Goal: Task Accomplishment & Management: Use online tool/utility

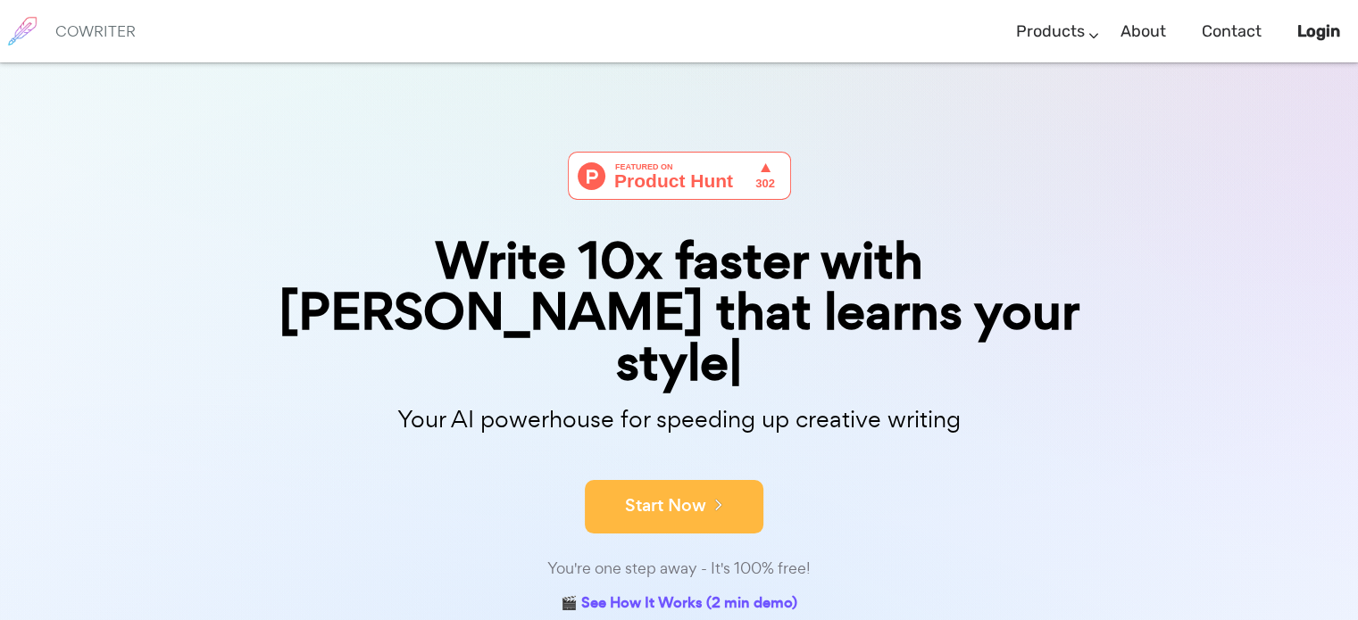
click at [721, 494] on icon at bounding box center [714, 504] width 16 height 20
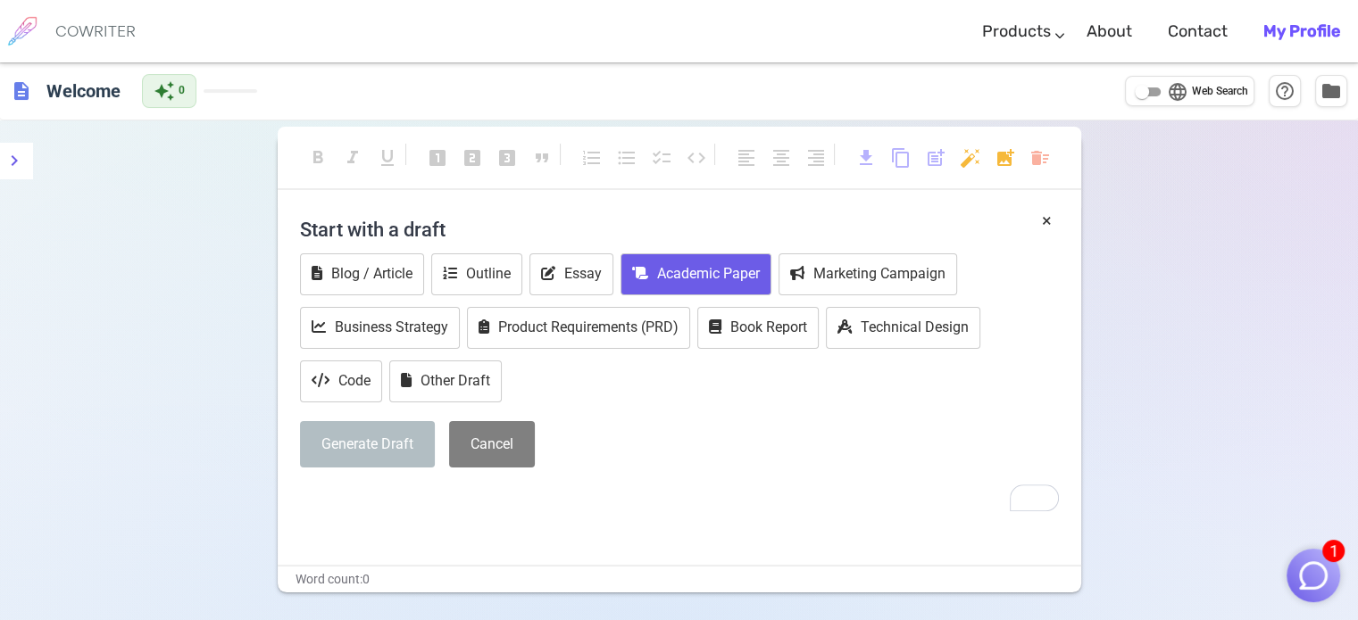
click at [721, 263] on button "Academic Paper" at bounding box center [695, 274] width 151 height 42
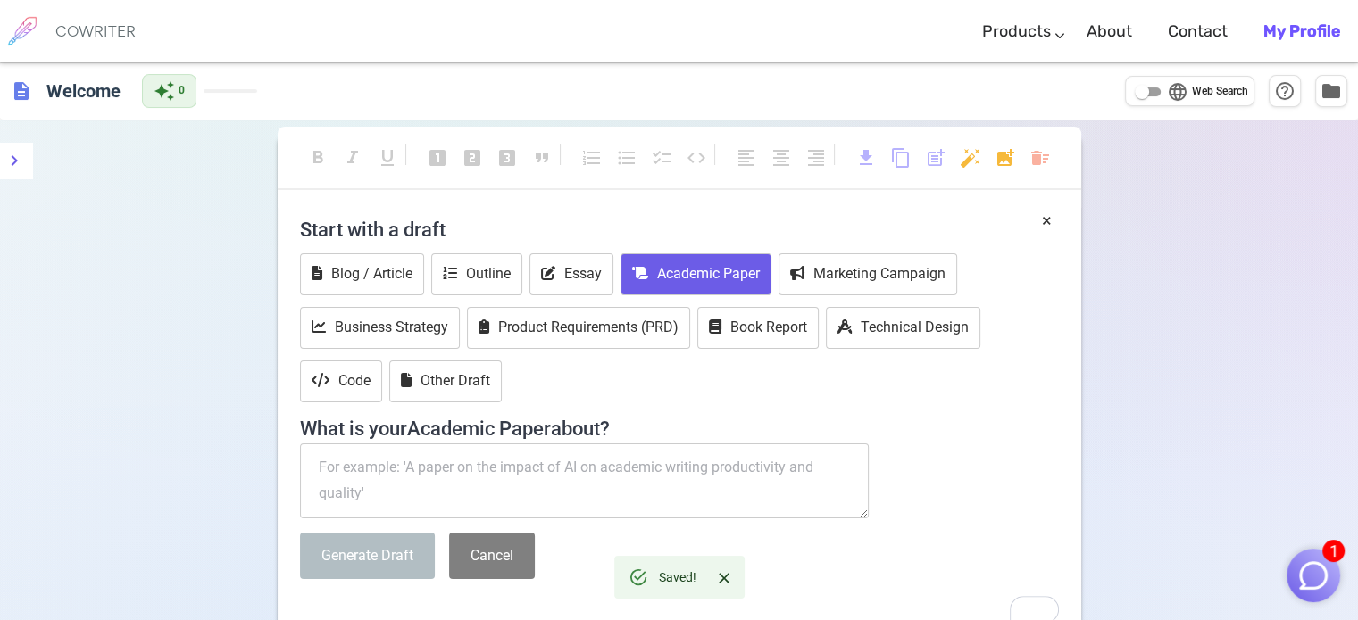
click at [555, 478] on textarea "To enrich screen reader interactions, please activate Accessibility in Grammarl…" at bounding box center [584, 481] width 569 height 75
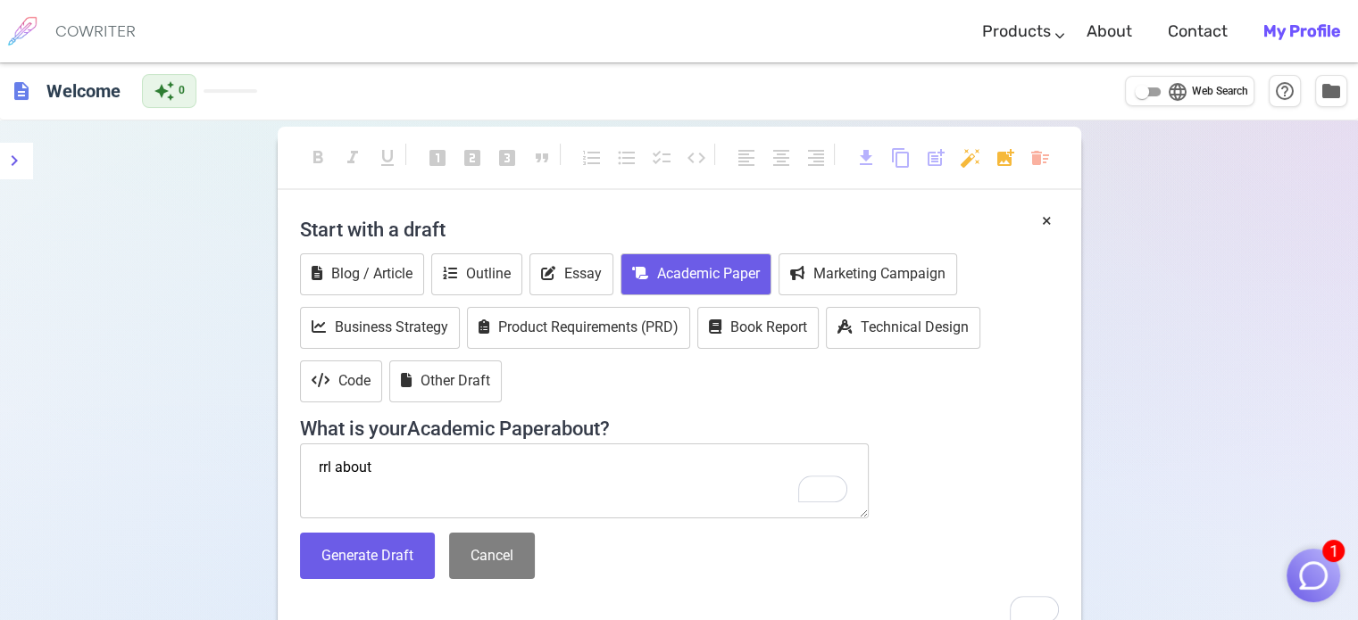
paste textarea "Loremi dol Sitametcons Adipiscing el s Doeiusmod Temporinci Utlabo etd Magnaali…"
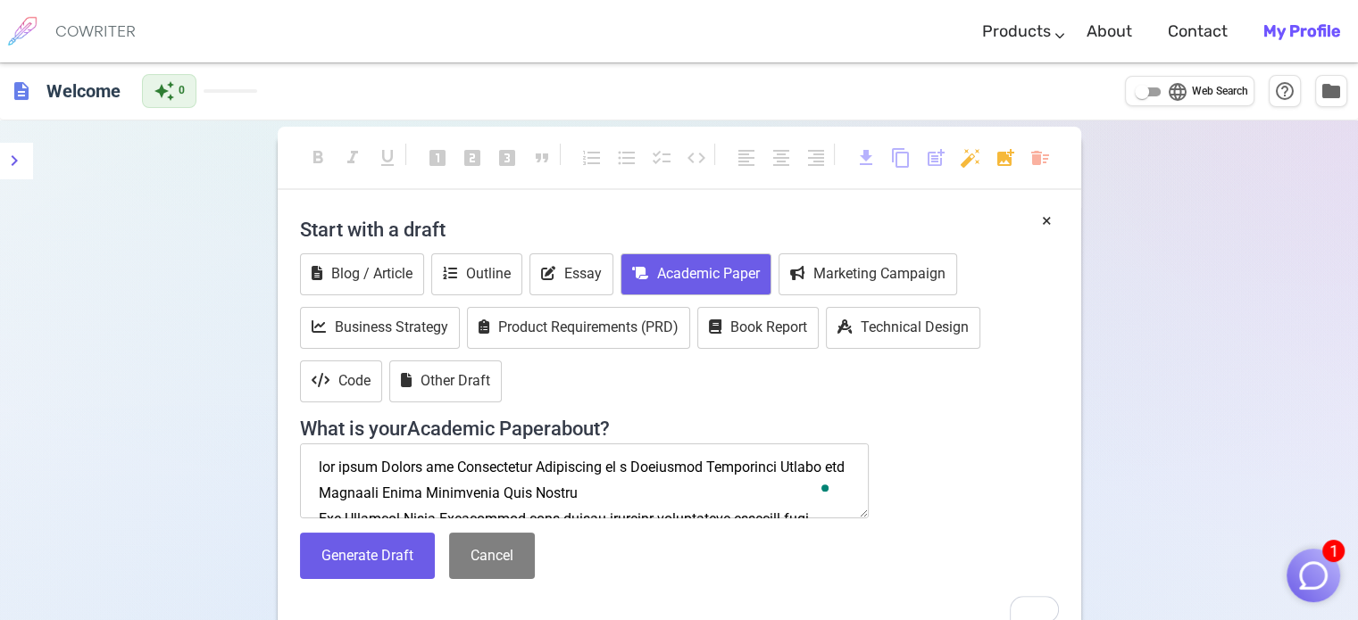
click at [336, 467] on textarea "To enrich screen reader interactions, please activate Accessibility in Grammarl…" at bounding box center [584, 481] width 569 height 75
type textarea "loremi do sitamet consectetu adipi Elitse doe Temporincid Utlaboreet do m Aliqu…"
click at [347, 581] on div "Start with a draft Blog / Article Outline Essay Academic Paper Marketing Campai…" at bounding box center [679, 400] width 759 height 385
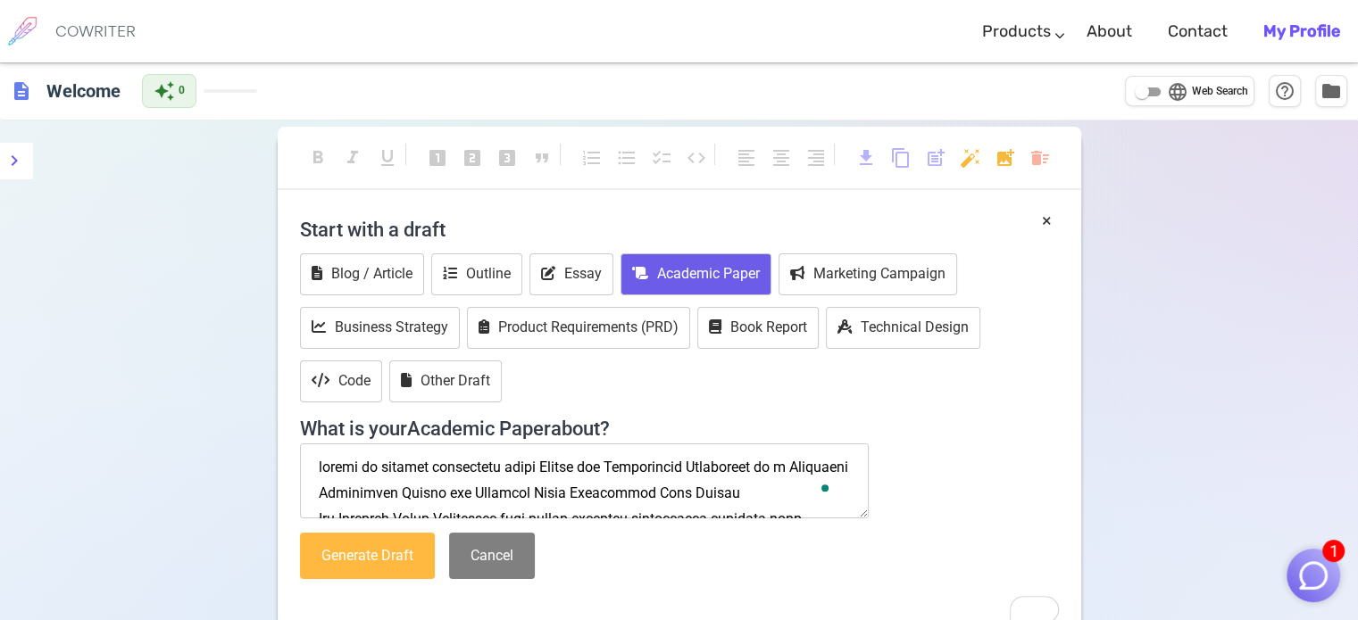
click at [355, 569] on button "Generate Draft" at bounding box center [367, 556] width 135 height 47
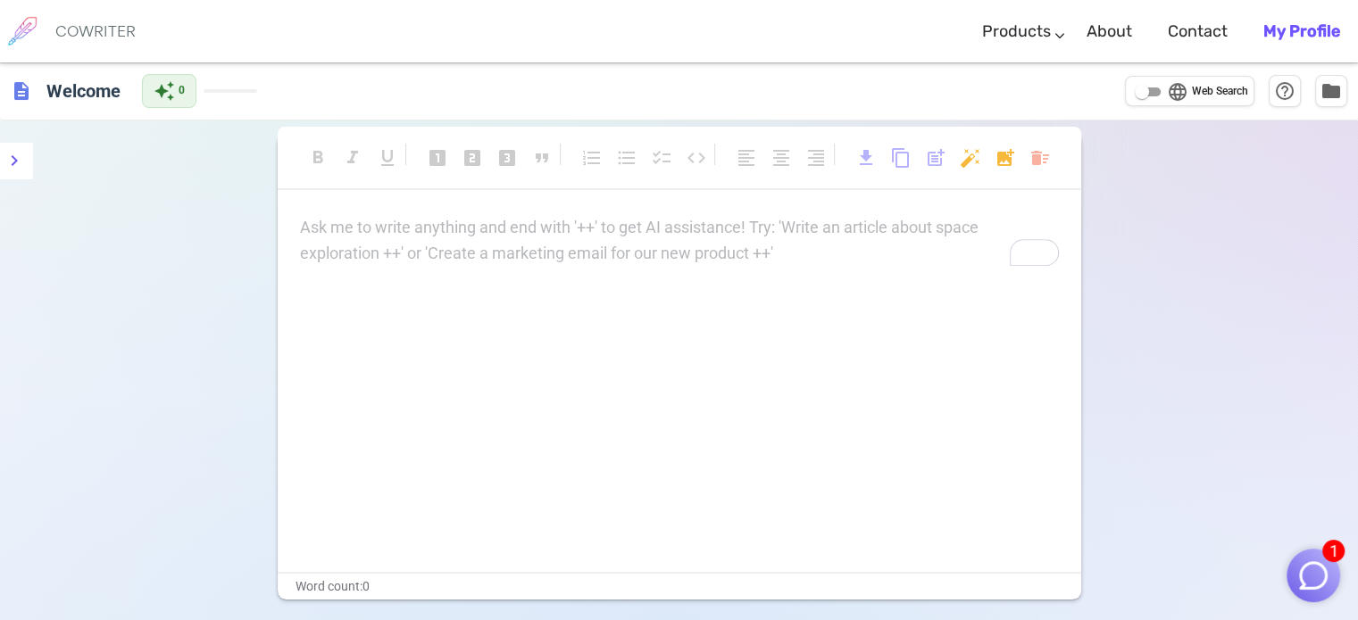
click at [536, 363] on div "Ask me to write anything and end with '++' to get AI assistance! Try: 'Write an…" at bounding box center [679, 393] width 803 height 357
click at [620, 256] on div "Ask me to write anything and end with '++' to get AI assistance! Try: 'Write an…" at bounding box center [679, 241] width 759 height 52
paste div "To enrich screen reader interactions, please activate Accessibility in Grammarl…"
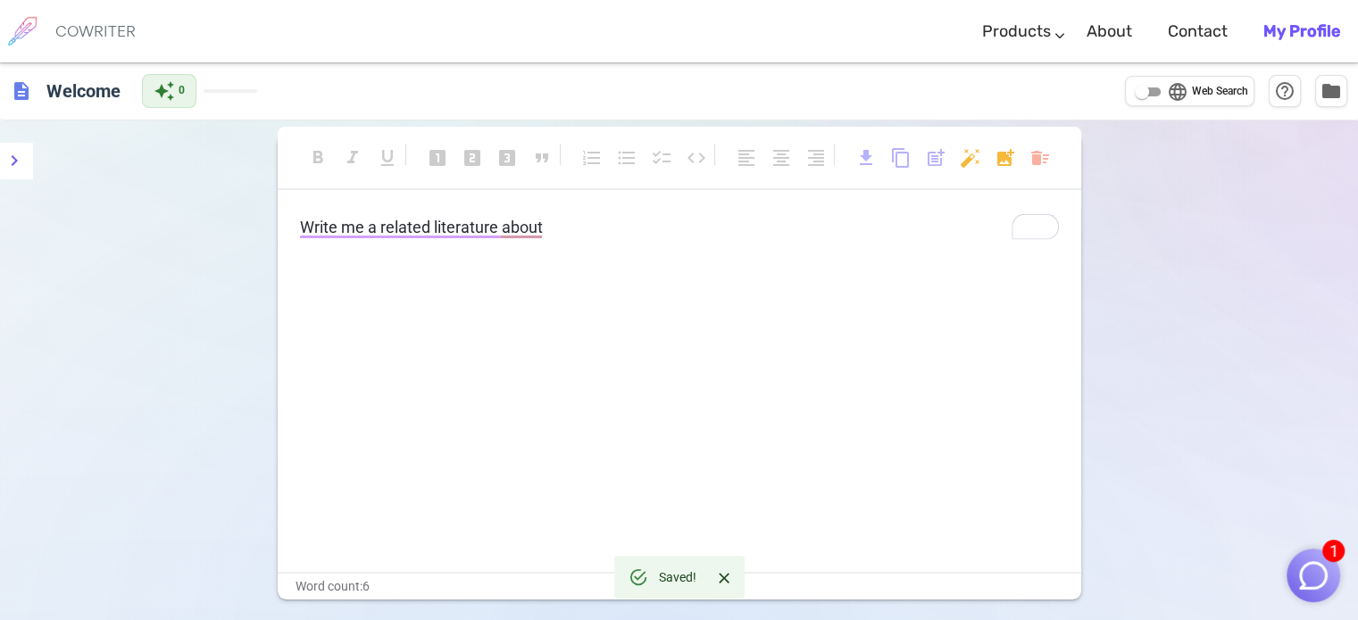
click at [589, 238] on p "Write me a related literature about" at bounding box center [679, 228] width 759 height 26
click at [614, 253] on div "Write me a related literature about" at bounding box center [679, 393] width 803 height 357
click at [536, 216] on p "Write me a related literature about" at bounding box center [679, 228] width 759 height 26
click at [557, 230] on p "Write me a related literature about" at bounding box center [679, 228] width 759 height 26
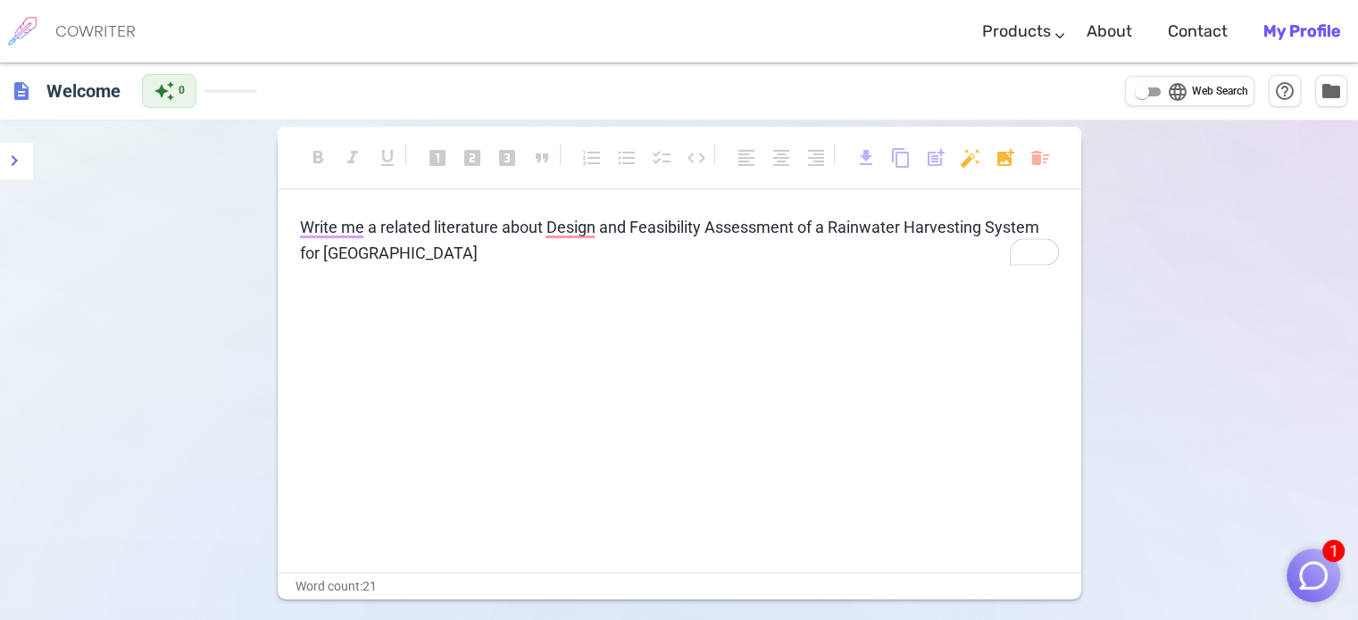
click at [809, 322] on div "Write me a related literature about Design and Feasibility Assessment of a Rain…" at bounding box center [679, 393] width 803 height 357
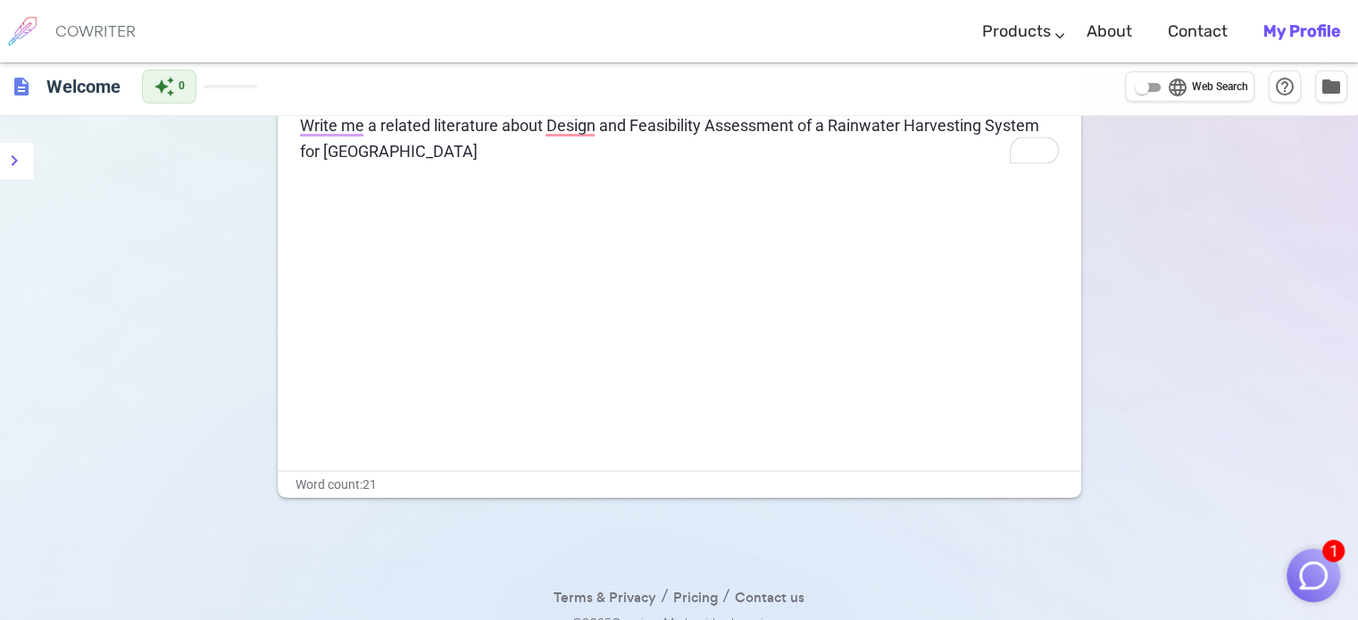
scroll to position [121, 0]
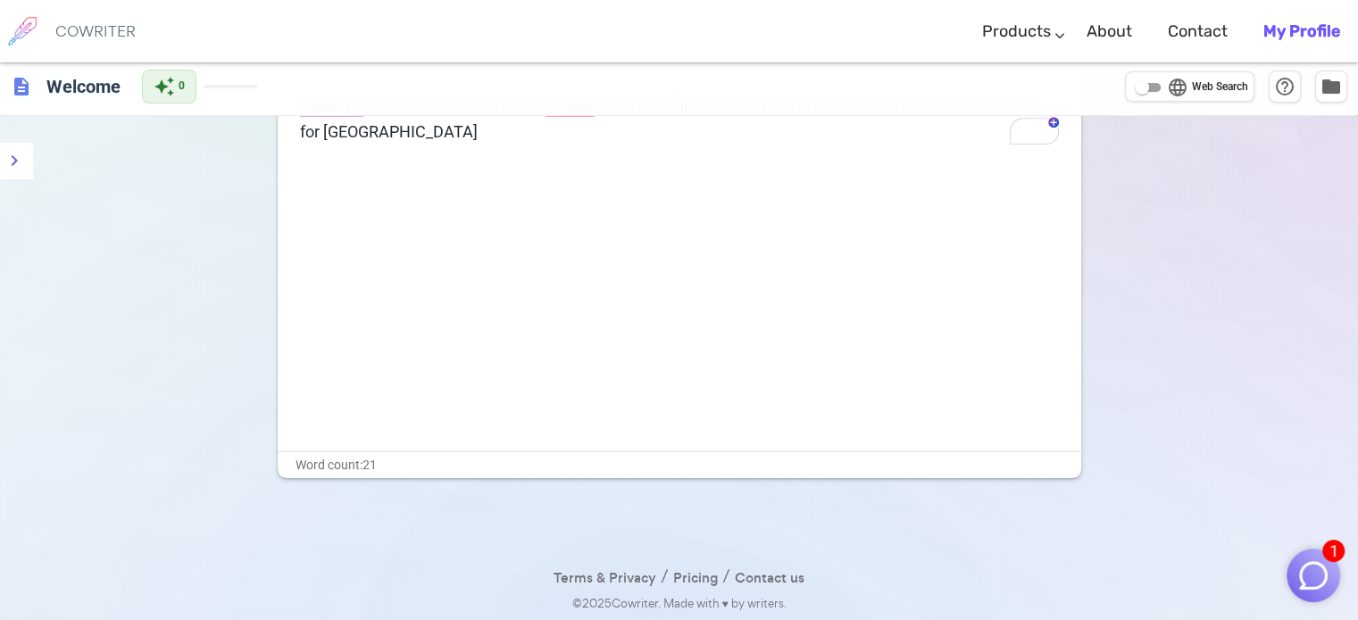
click at [1302, 575] on img "button" at bounding box center [1313, 576] width 34 height 34
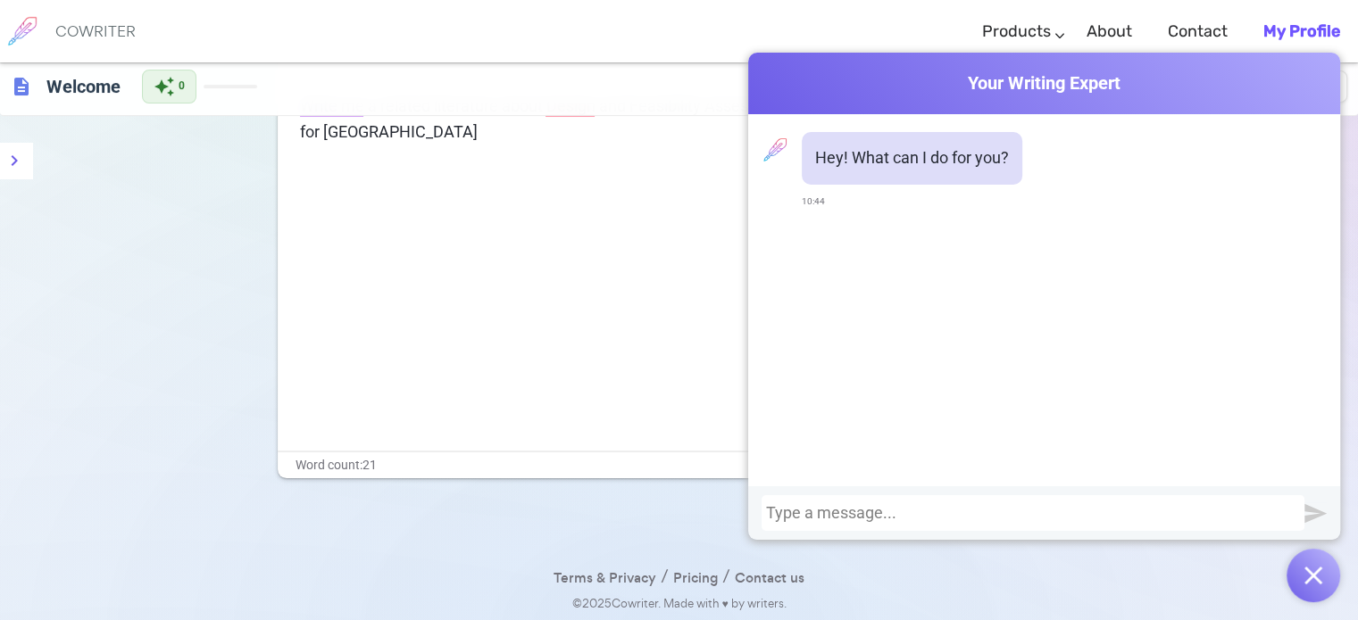
click at [894, 522] on div at bounding box center [1032, 513] width 543 height 36
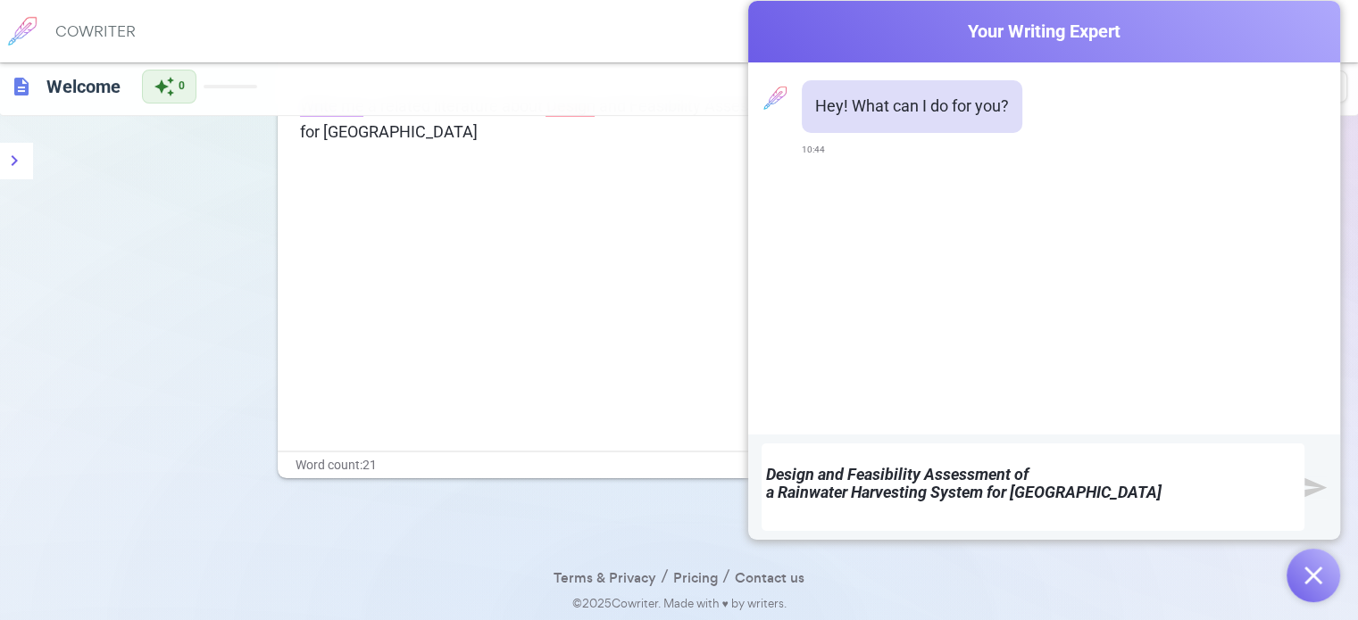
scroll to position [0, 0]
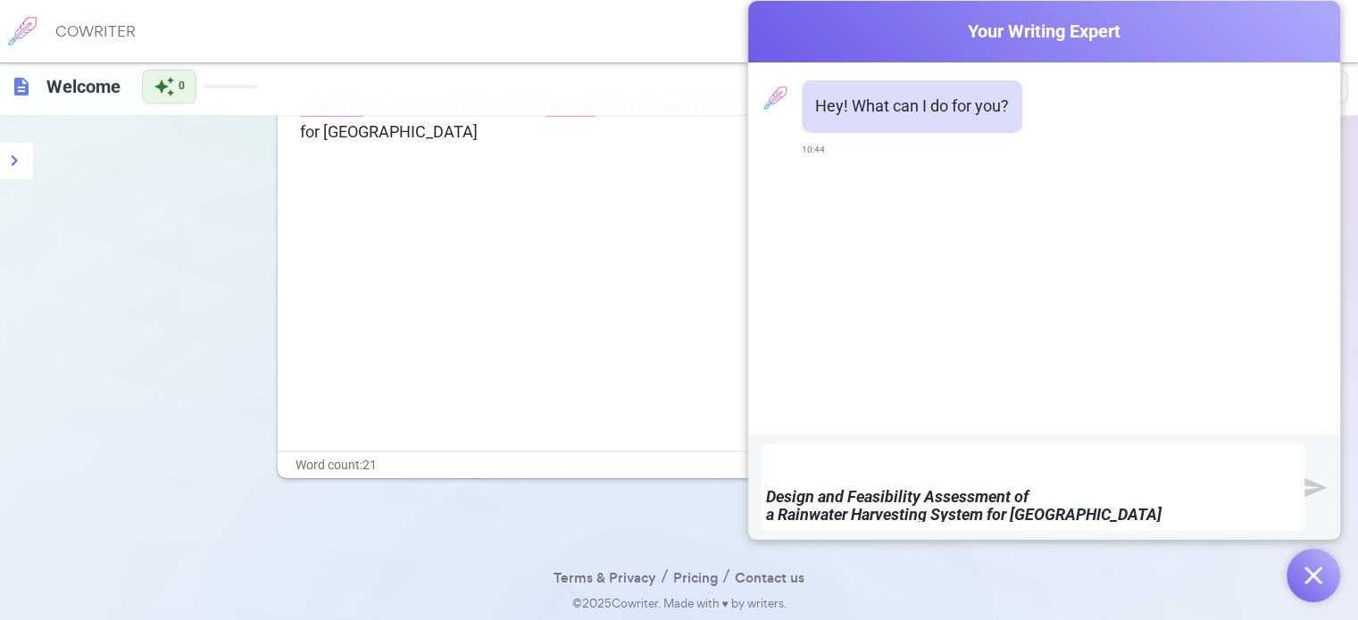
click at [814, 479] on div "Design and Feasibility Assessment of a Rainwater Harvesting System for [GEOGRAP…" at bounding box center [1033, 488] width 534 height 70
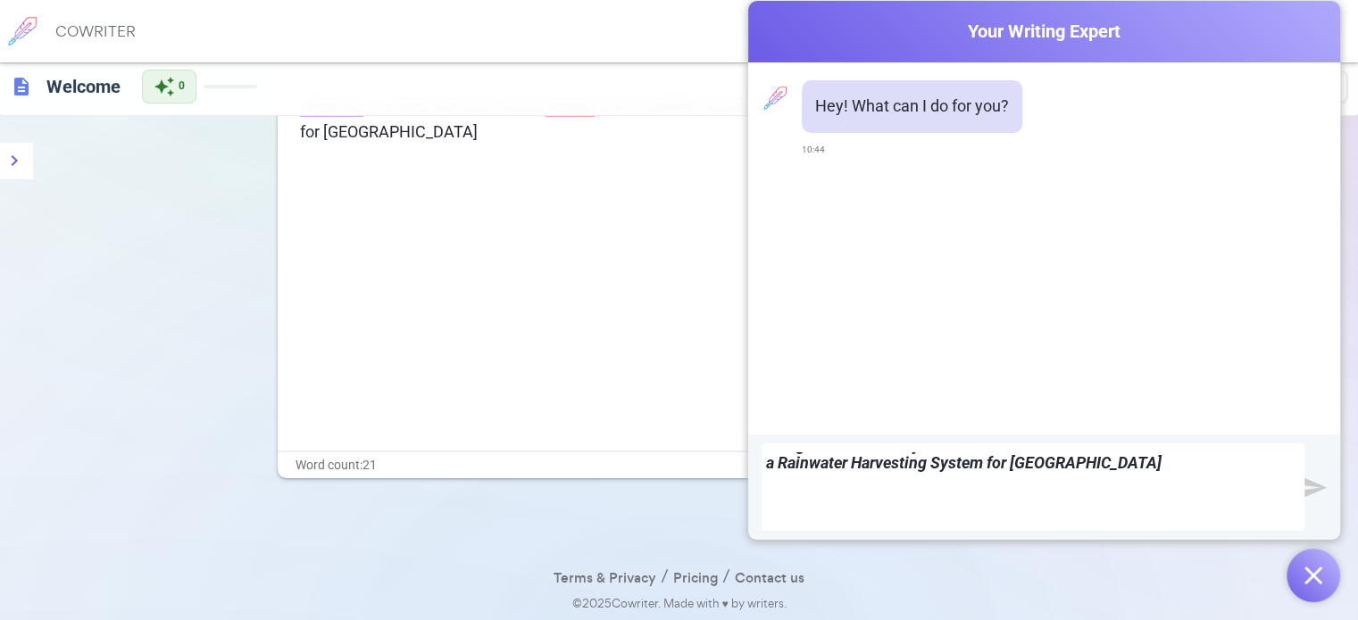
scroll to position [69, 0]
click at [1321, 477] on img "submit" at bounding box center [1315, 488] width 22 height 22
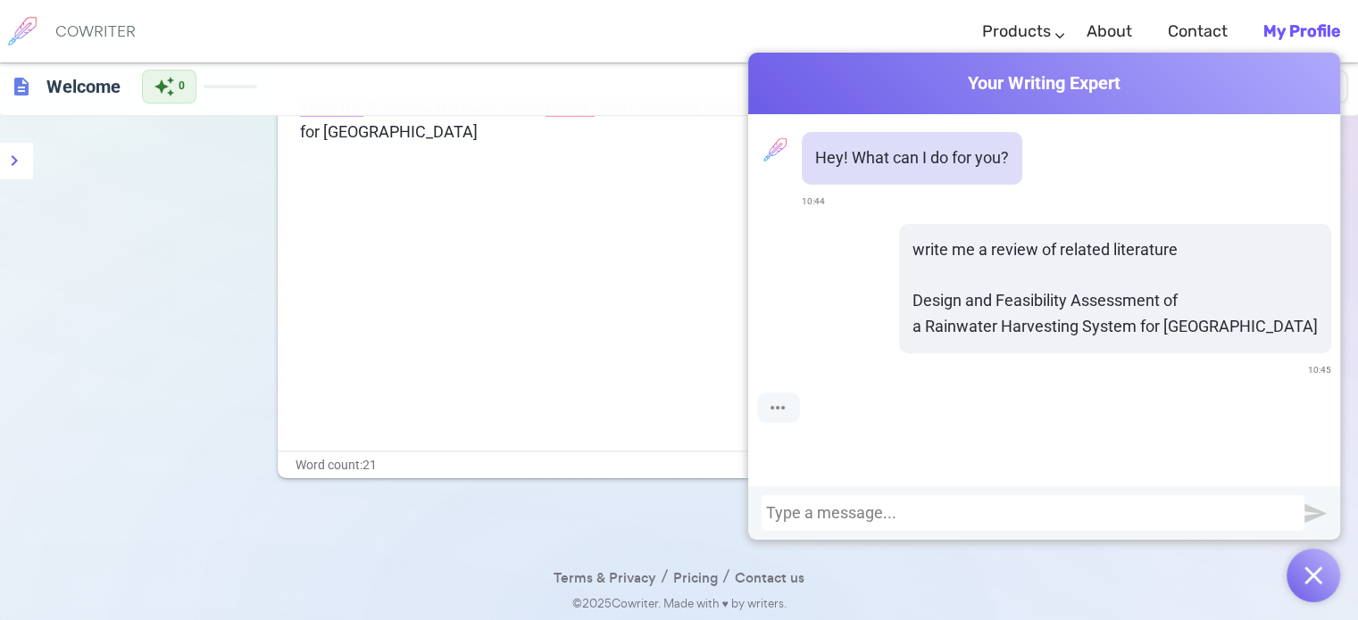
scroll to position [0, 0]
click at [584, 391] on div "Write me a related literature about Design and Feasibility Assessment of a Rain…" at bounding box center [679, 272] width 803 height 357
click at [12, 147] on button "menu" at bounding box center [14, 161] width 36 height 36
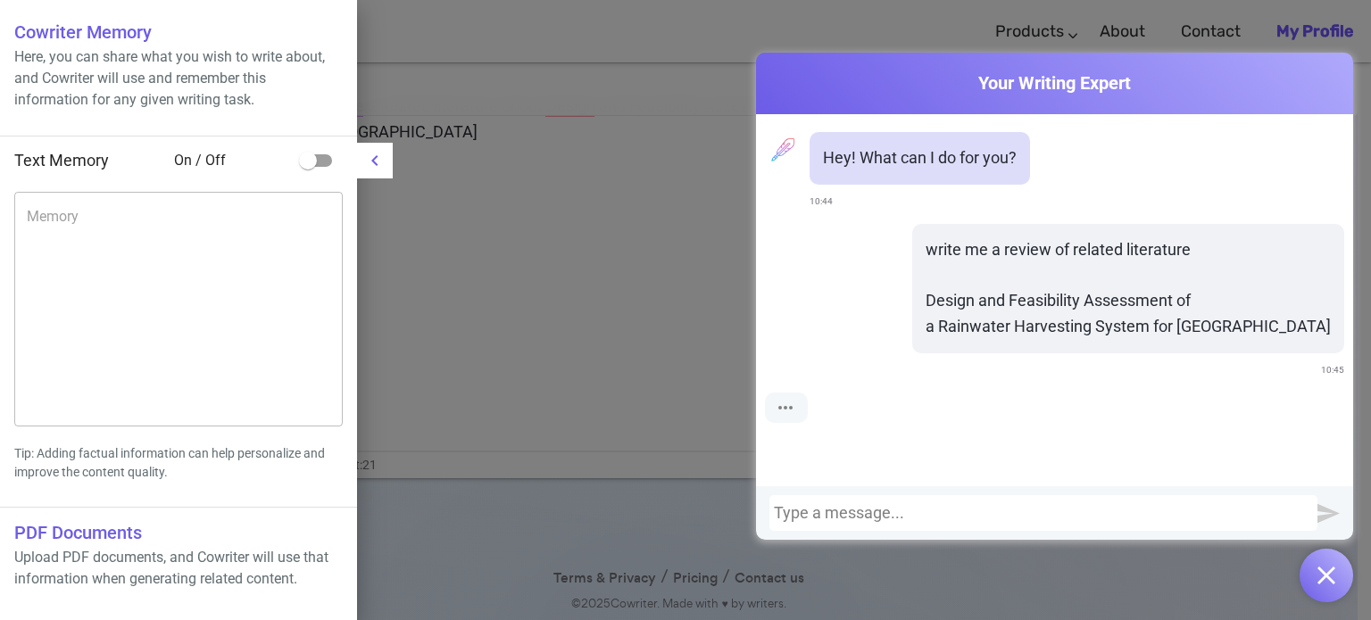
click at [564, 263] on div at bounding box center [685, 310] width 1371 height 620
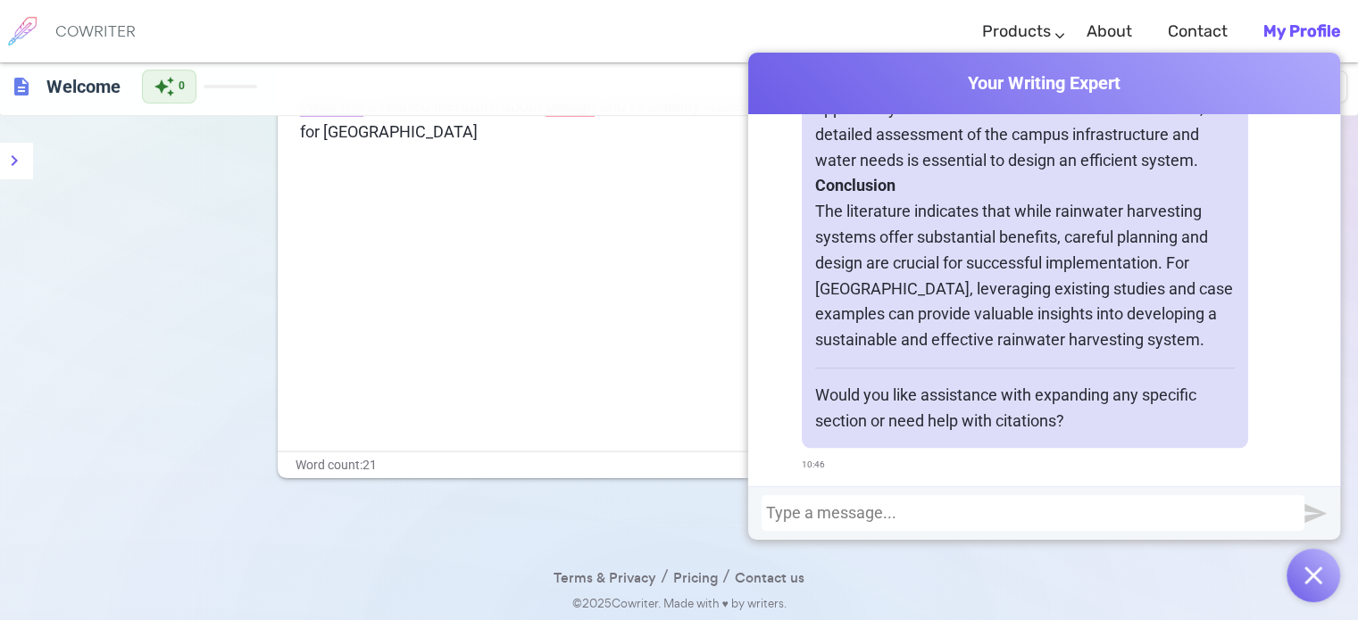
scroll to position [1856, 0]
drag, startPoint x: 1179, startPoint y: 79, endPoint x: 999, endPoint y: 120, distance: 184.9
click at [999, 120] on div "Cowriter Your Writing Expert Hey! What can I do for you? 10:44 write me a revie…" at bounding box center [1044, 296] width 592 height 487
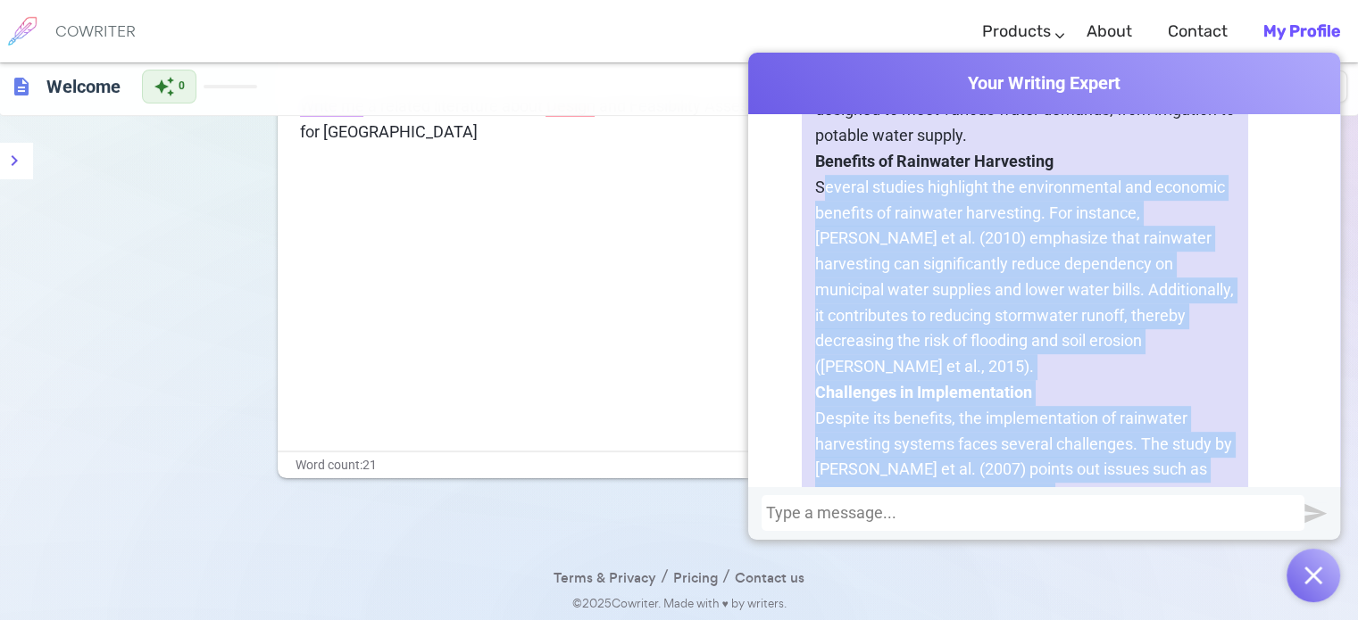
scroll to position [963, 0]
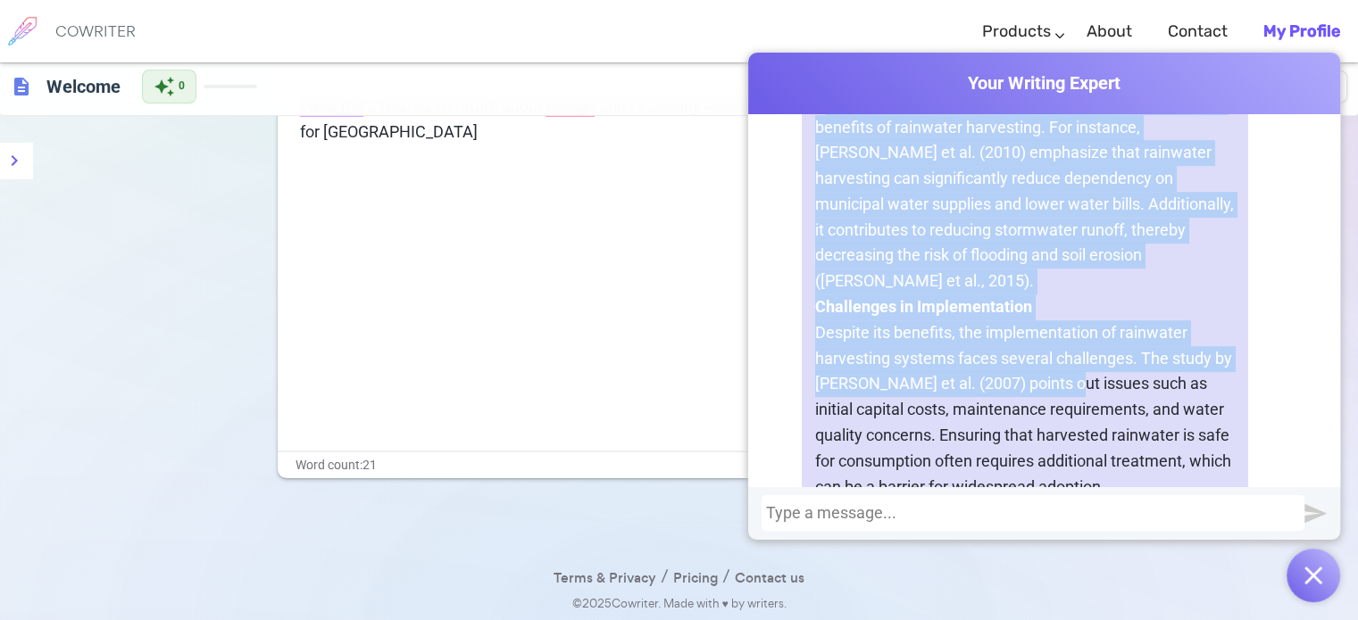
drag, startPoint x: 818, startPoint y: 301, endPoint x: 1057, endPoint y: 389, distance: 255.0
click at [1057, 389] on div "Certainly! Writing a review of related literature involves summarizing and synt…" at bounding box center [1024, 359] width 446 height 1859
click at [1057, 389] on p "Despite its benefits, the implementation of rainwater harvesting systems faces …" at bounding box center [1024, 410] width 419 height 180
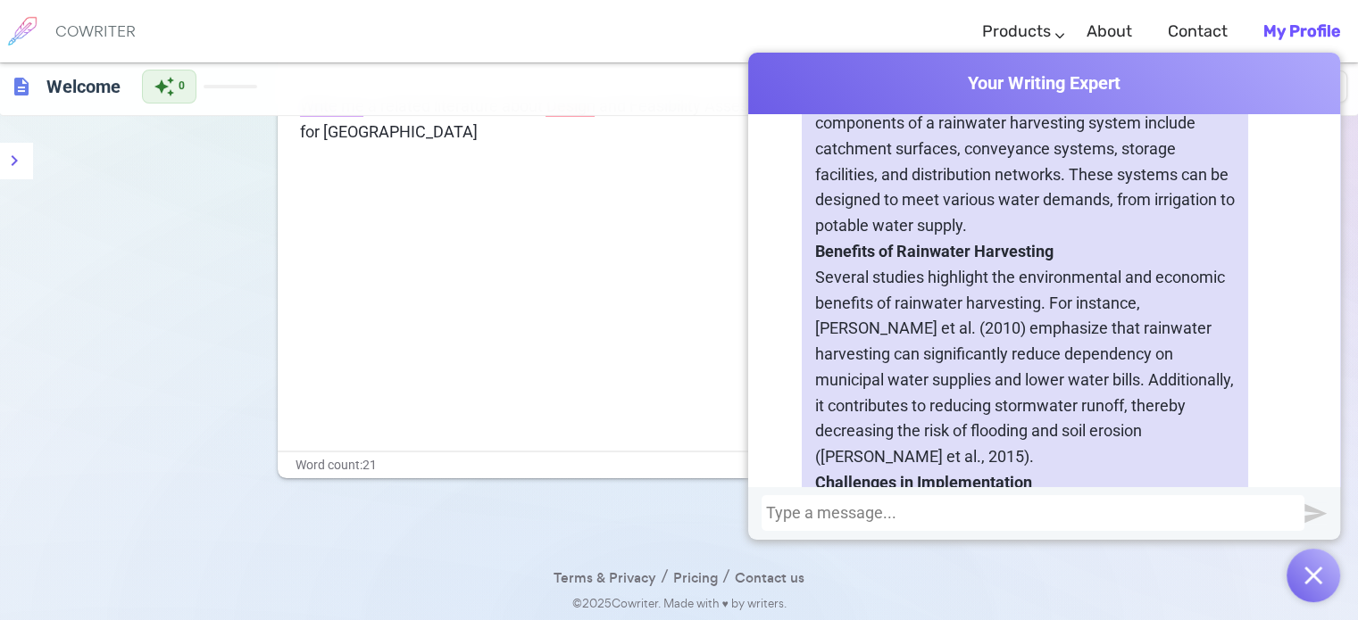
scroll to position [784, 0]
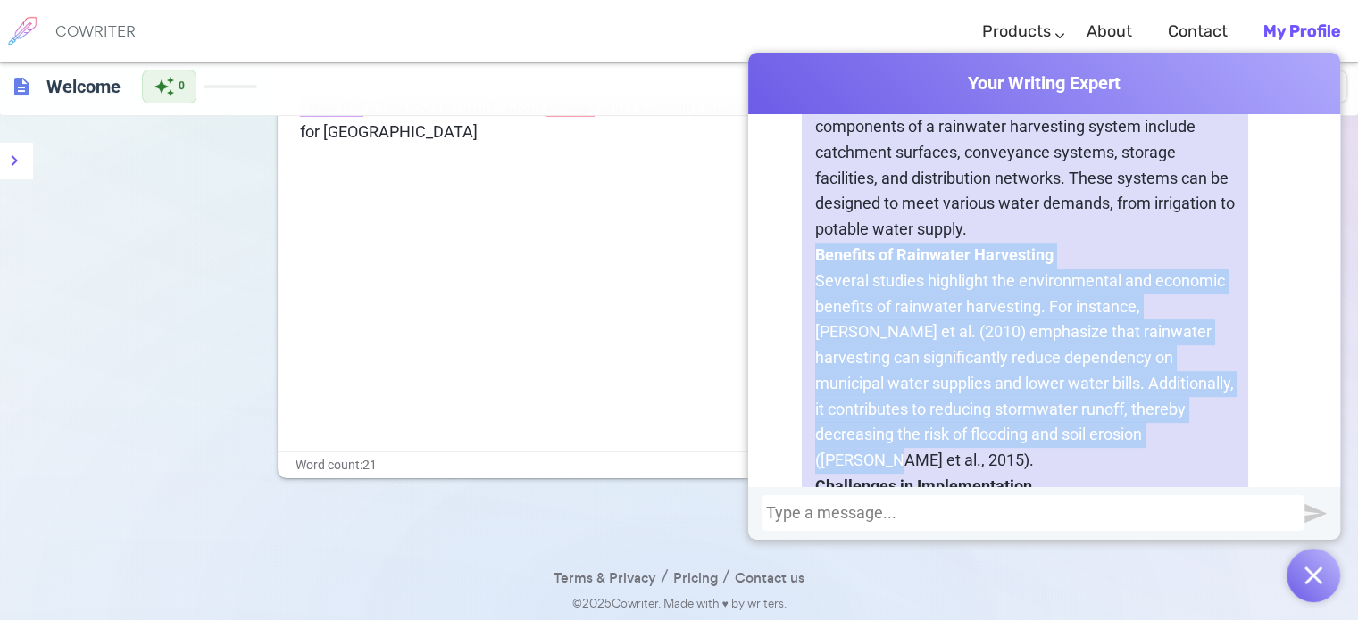
drag, startPoint x: 808, startPoint y: 274, endPoint x: 1135, endPoint y: 456, distance: 374.8
click at [1135, 456] on div "Certainly! Writing a review of related literature involves summarizing and synt…" at bounding box center [1024, 538] width 446 height 1859
click at [1135, 456] on p "Several studies highlight the environmental and economic benefits of rainwater …" at bounding box center [1024, 371] width 419 height 205
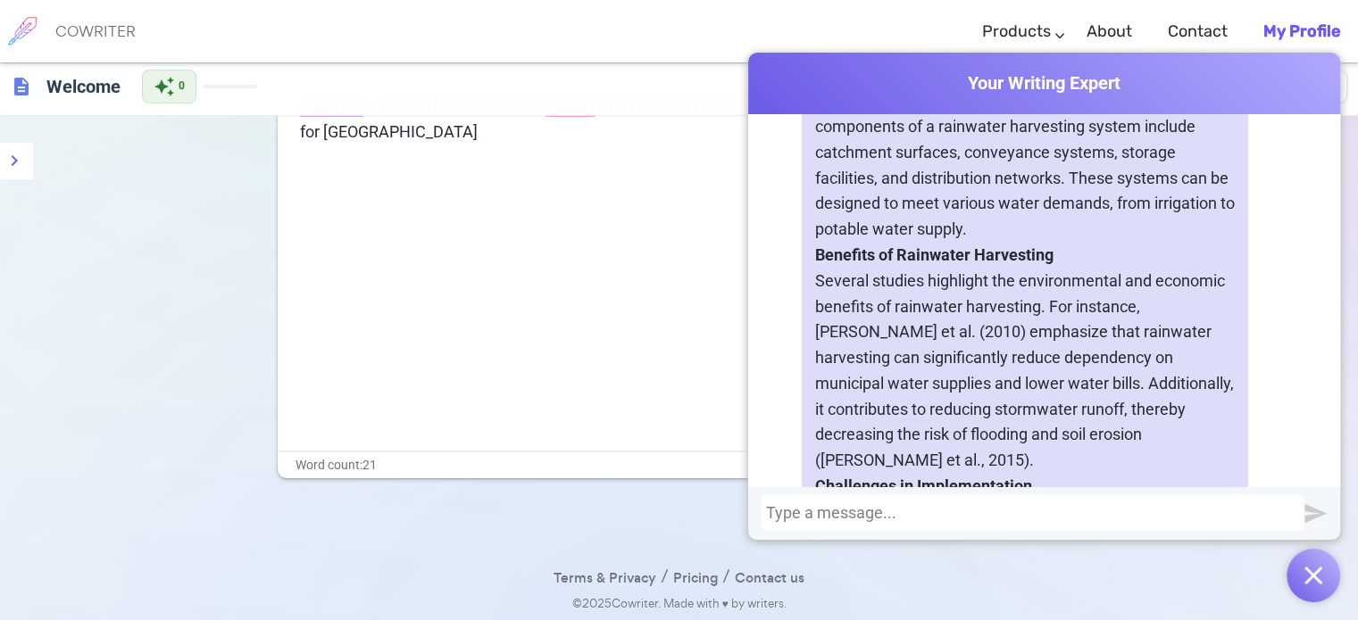
click at [1082, 513] on div at bounding box center [1033, 513] width 534 height 18
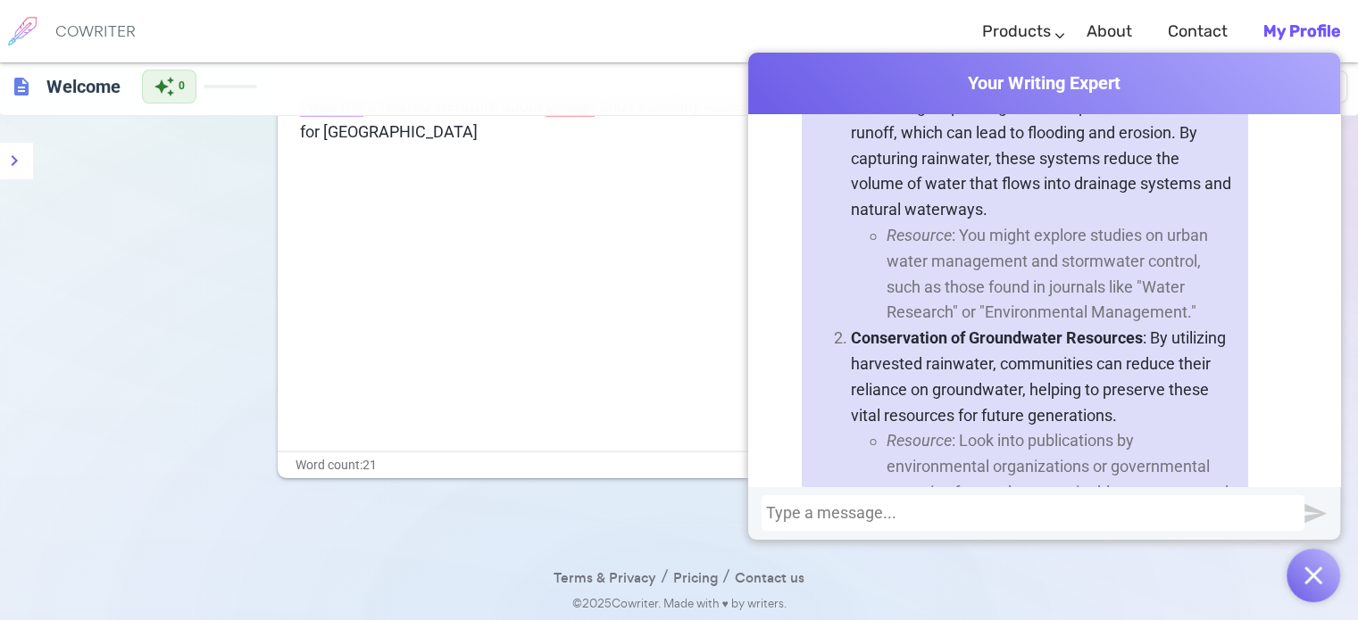
scroll to position [2477, 0]
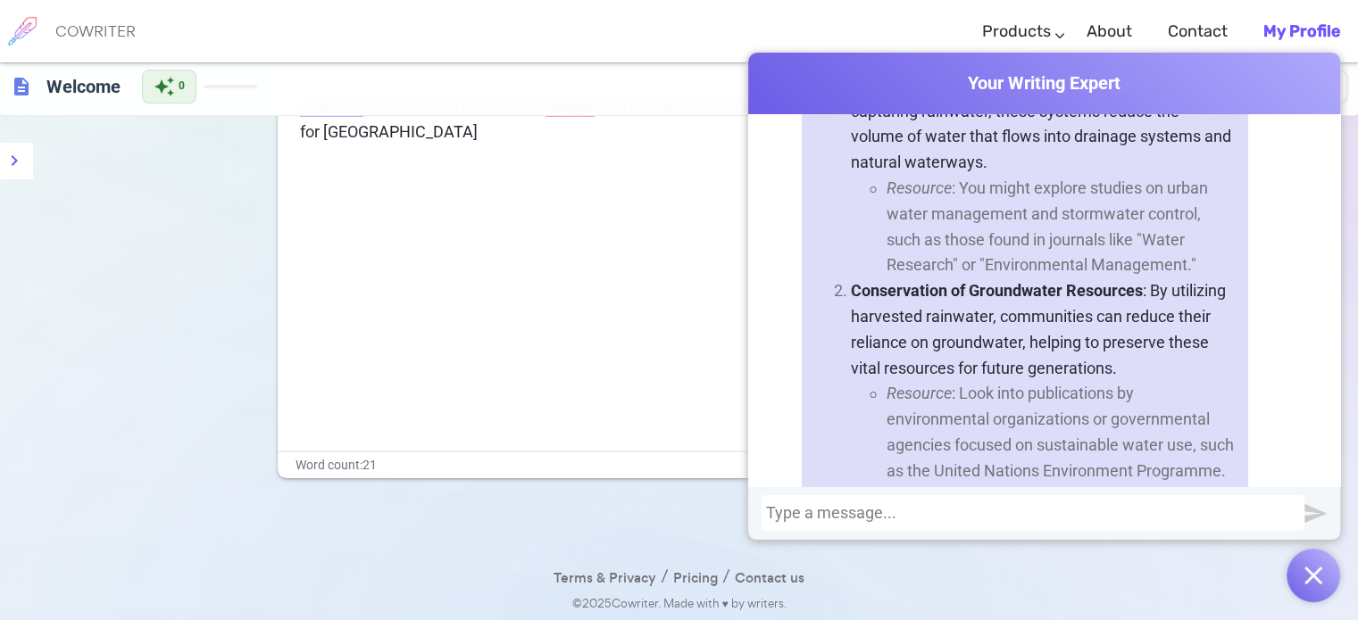
click at [984, 261] on li "Resource : You might explore studies on urban water management and stormwater c…" at bounding box center [1060, 227] width 348 height 103
click at [1036, 278] on li "Resource : You might explore studies on urban water management and stormwater c…" at bounding box center [1060, 227] width 348 height 103
click at [1077, 278] on li "Resource : You might explore studies on urban water management and stormwater c…" at bounding box center [1060, 227] width 348 height 103
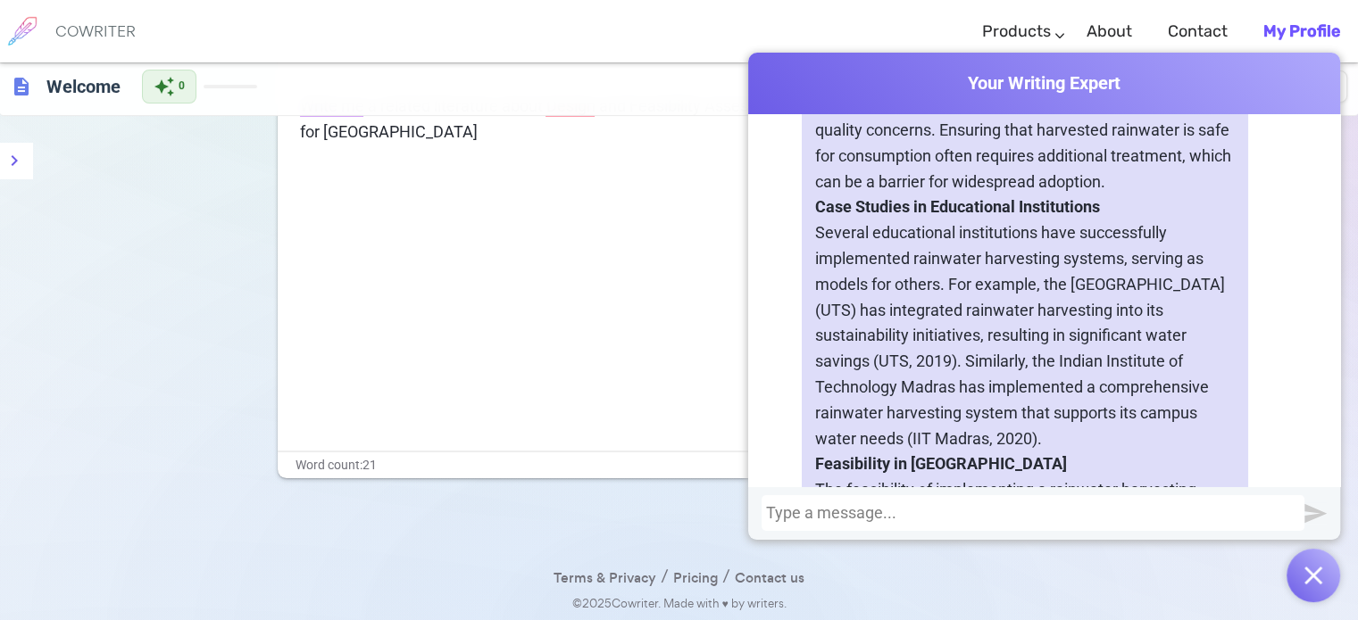
scroll to position [869, 0]
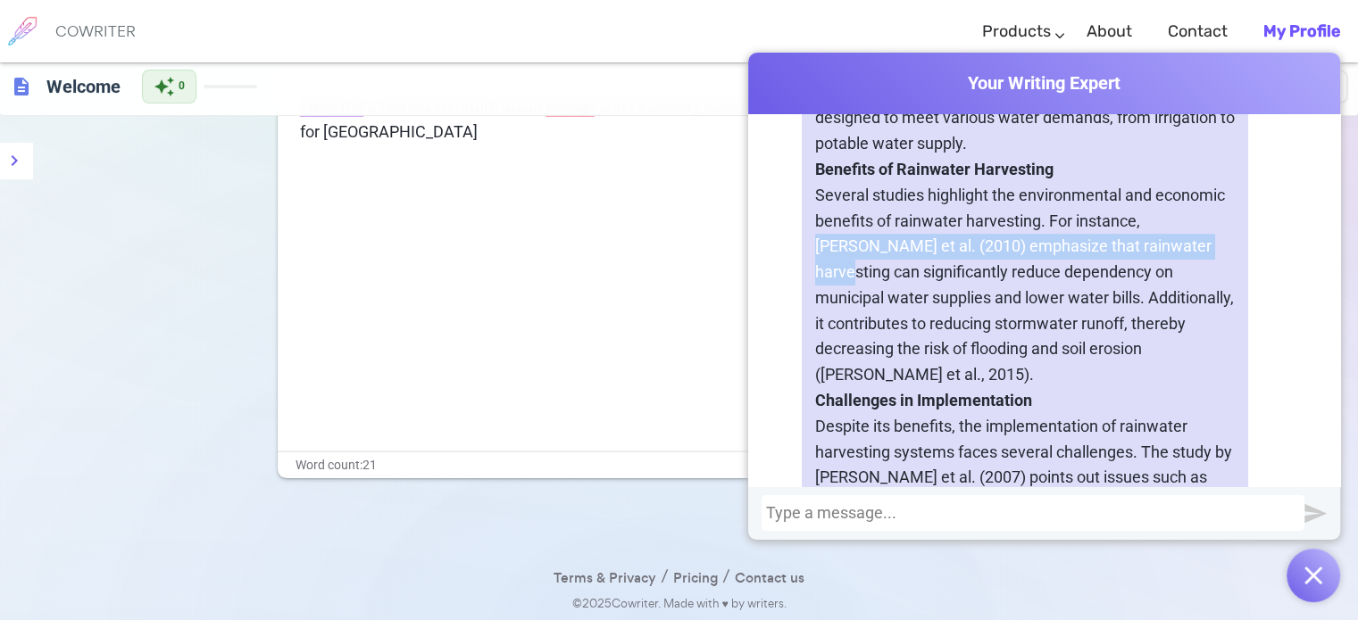
drag, startPoint x: 1137, startPoint y: 241, endPoint x: 1150, endPoint y: 262, distance: 24.0
click at [1150, 262] on p "Several studies highlight the environmental and economic benefits of rainwater …" at bounding box center [1024, 285] width 419 height 205
click at [1151, 263] on p "Several studies highlight the environmental and economic benefits of rainwater …" at bounding box center [1024, 285] width 419 height 205
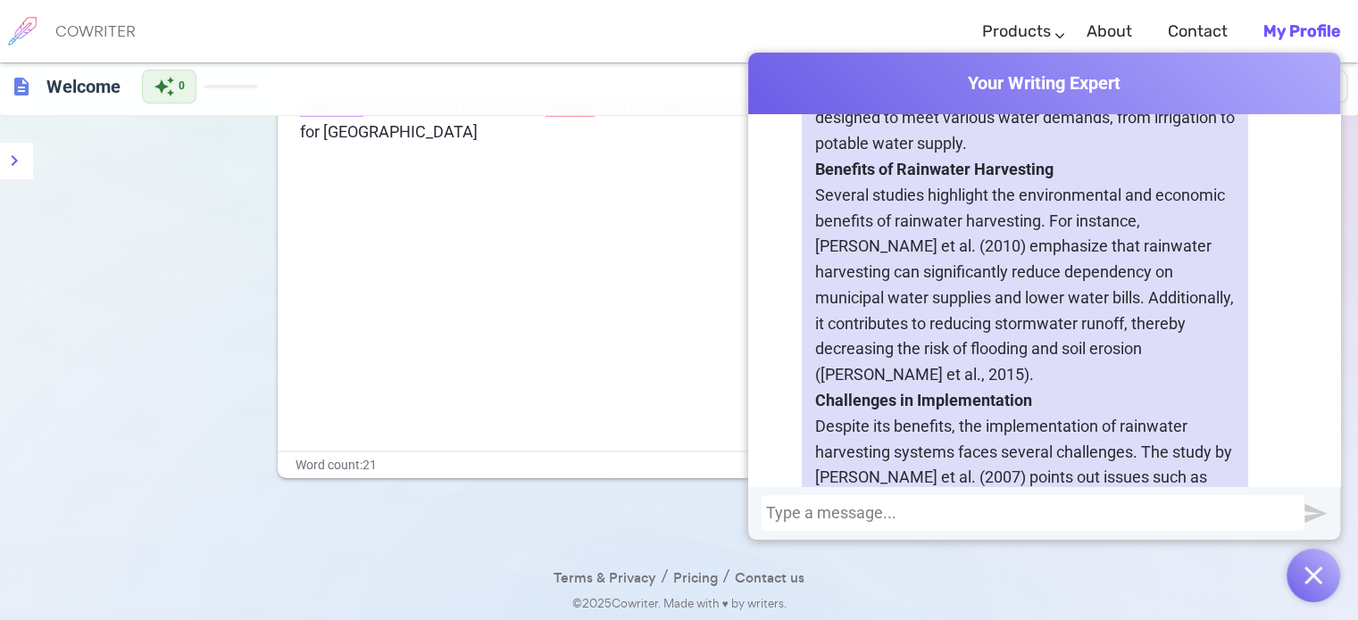
click at [1009, 296] on p "Several studies highlight the environmental and economic benefits of rainwater …" at bounding box center [1024, 285] width 419 height 205
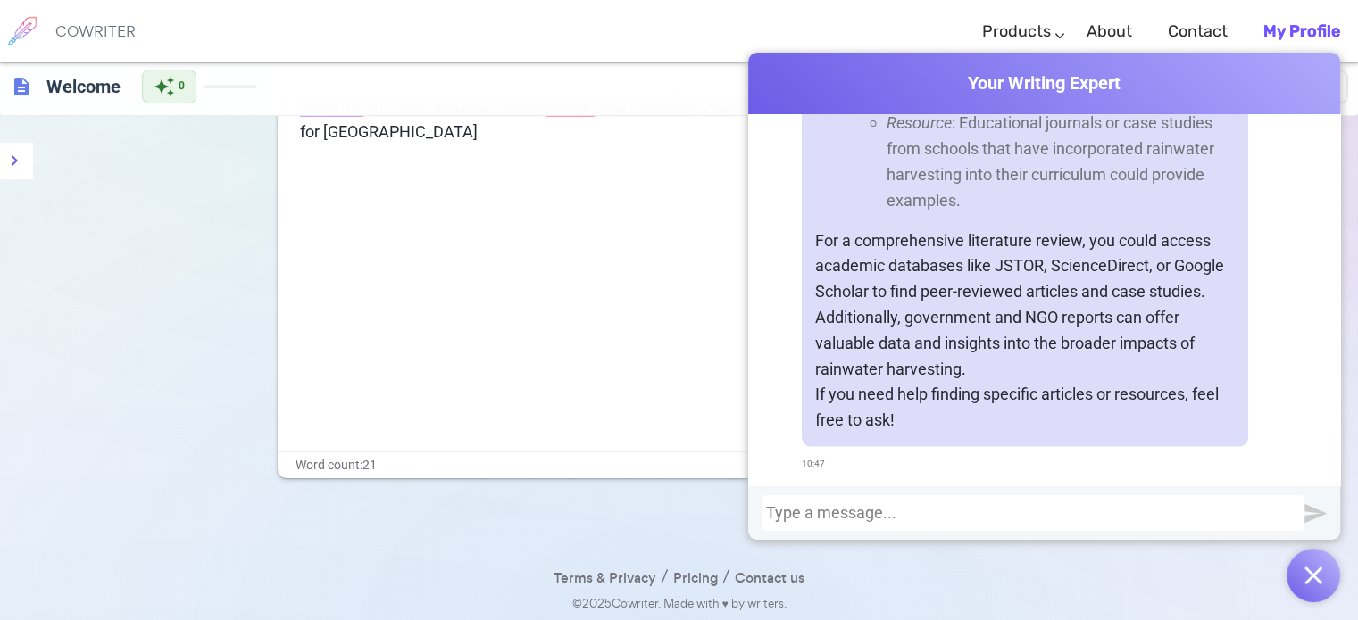
scroll to position [3725, 0]
click at [307, 237] on div "Write me a related literature about Design and Feasibility Assessment of a Rain…" at bounding box center [679, 272] width 803 height 357
click at [568, 263] on div "Write me a related literature about Design and Feasibility Assessment of a Rain…" at bounding box center [679, 272] width 803 height 357
click at [593, 342] on div "Write me a related literature about Design and Feasibility Assessment of a Rain…" at bounding box center [679, 272] width 803 height 357
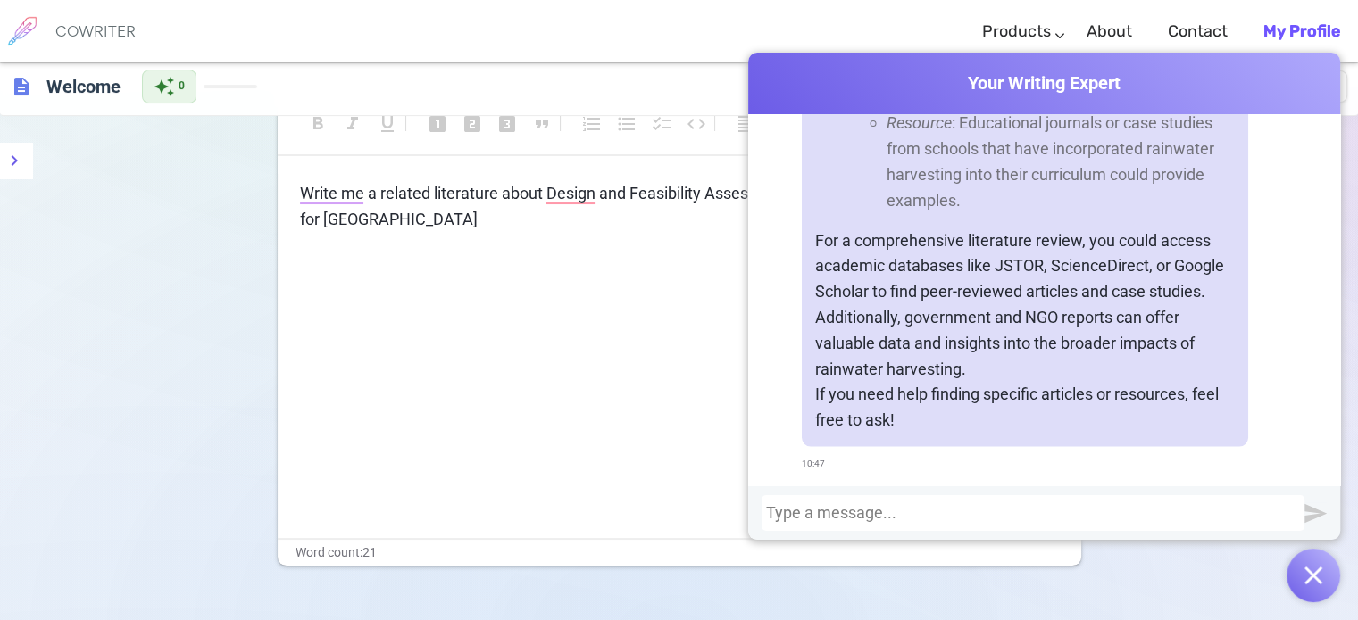
scroll to position [0, 0]
